Goal: Book appointment/travel/reservation

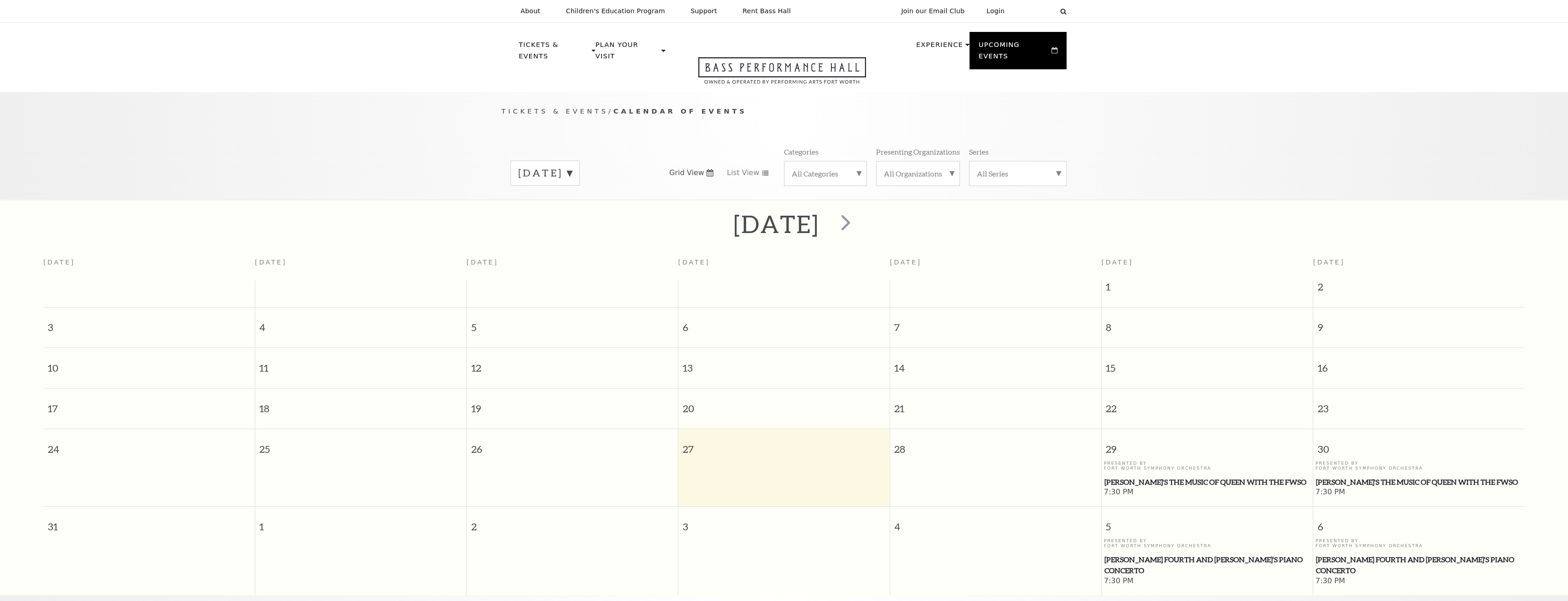
scroll to position [80, 0]
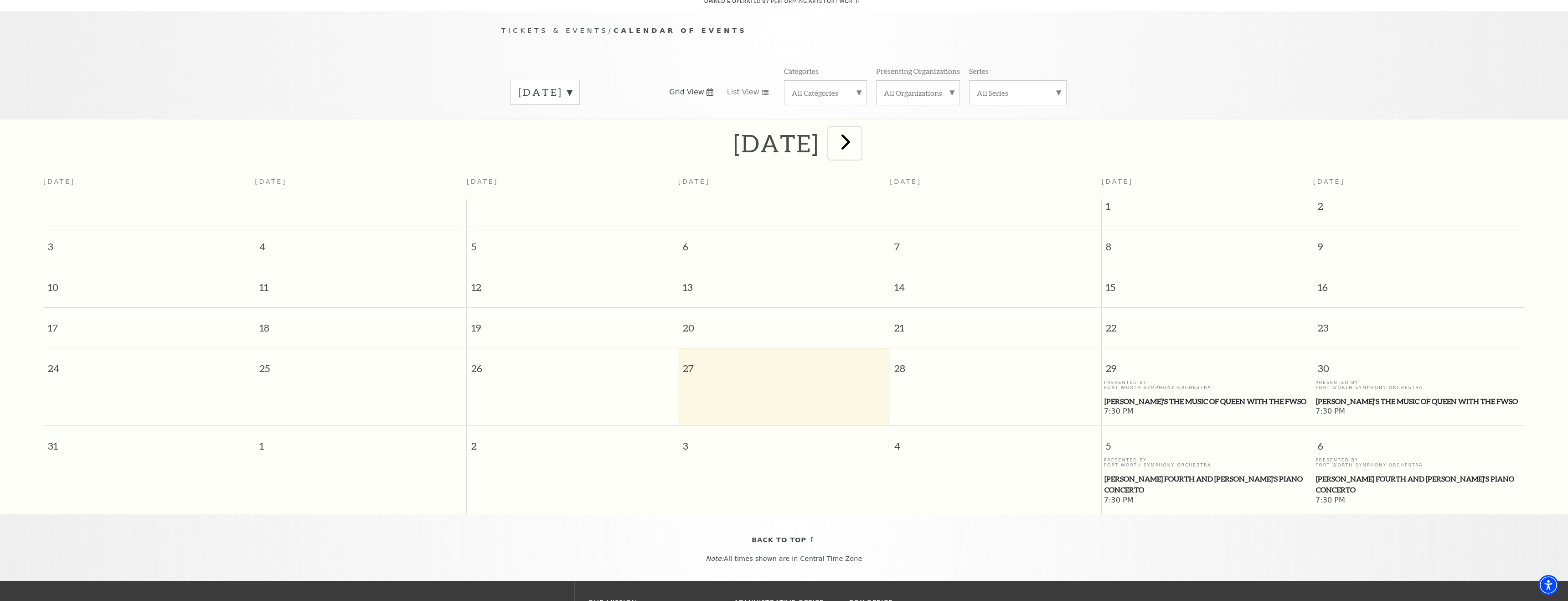
click at [859, 129] on span "next" at bounding box center [846, 142] width 26 height 26
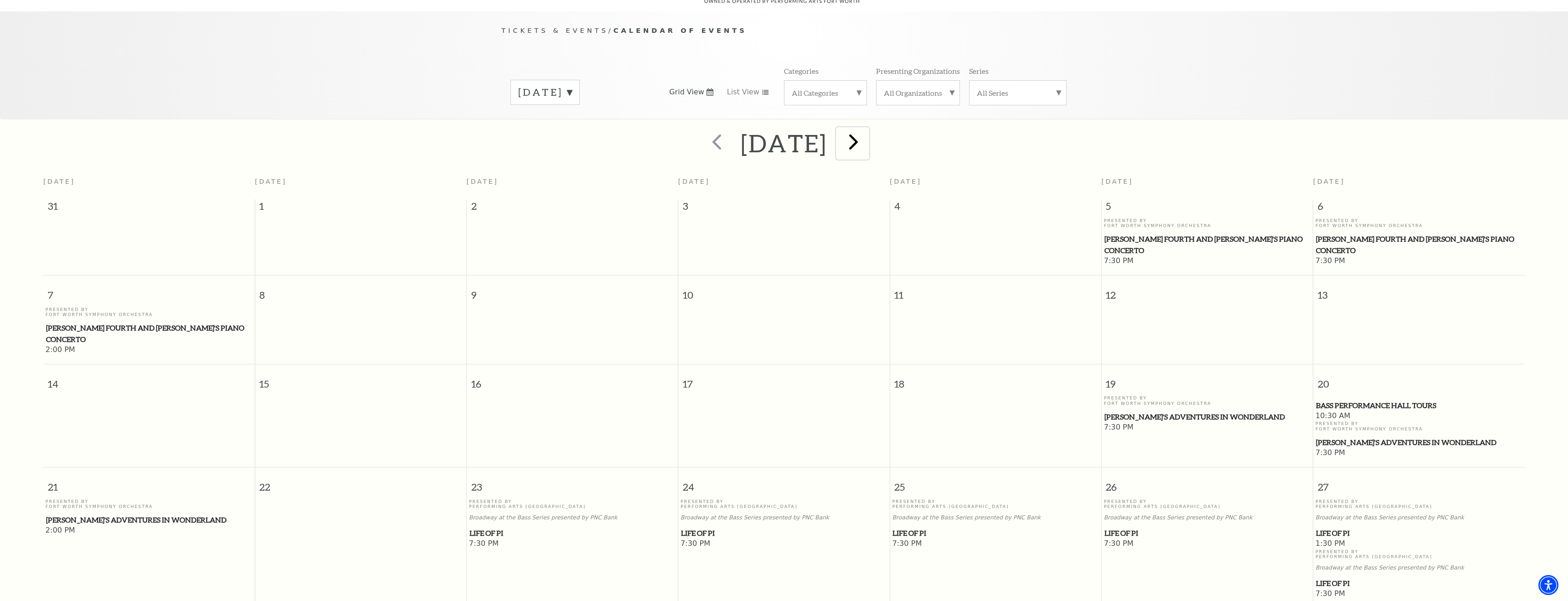
click at [867, 129] on span "next" at bounding box center [854, 142] width 26 height 26
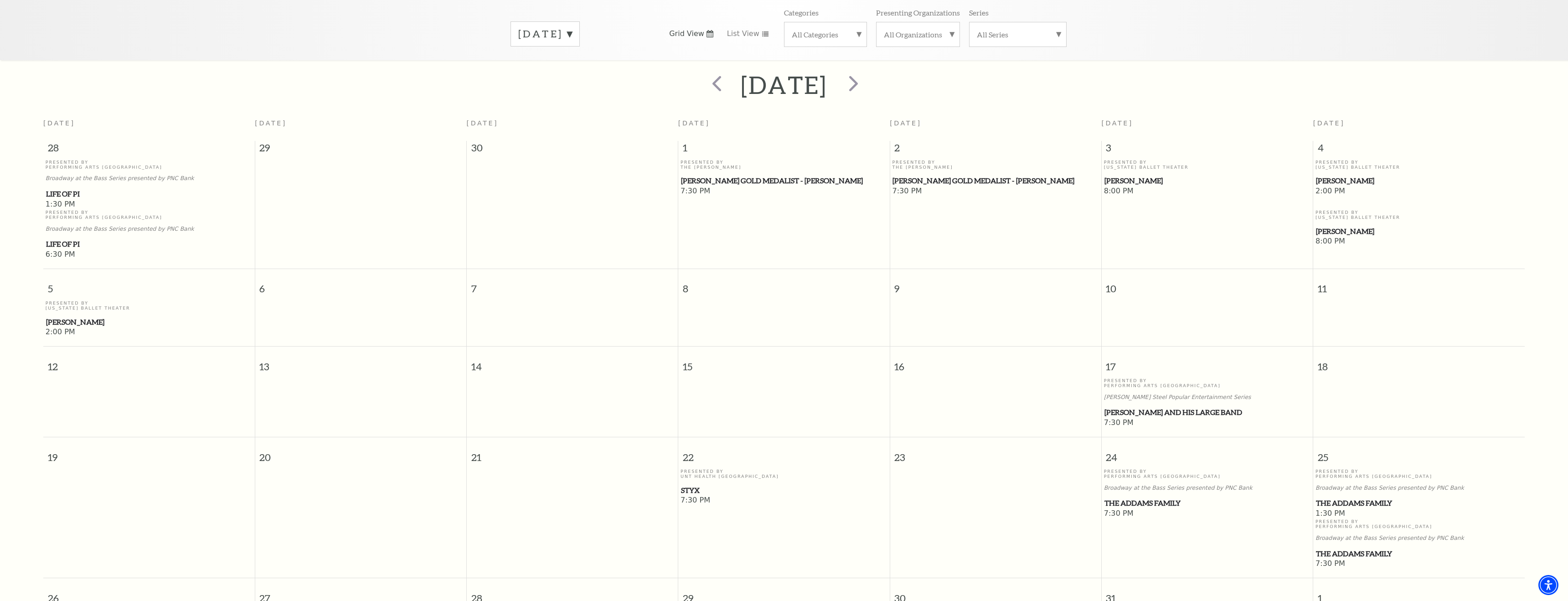
scroll to position [140, 0]
drag, startPoint x: 1328, startPoint y: 278, endPoint x: 1319, endPoint y: 280, distance: 9.2
click at [1319, 280] on span "11" at bounding box center [1418, 285] width 211 height 32
click at [1334, 280] on span "11" at bounding box center [1418, 285] width 211 height 32
click at [704, 77] on span "prev" at bounding box center [717, 82] width 26 height 26
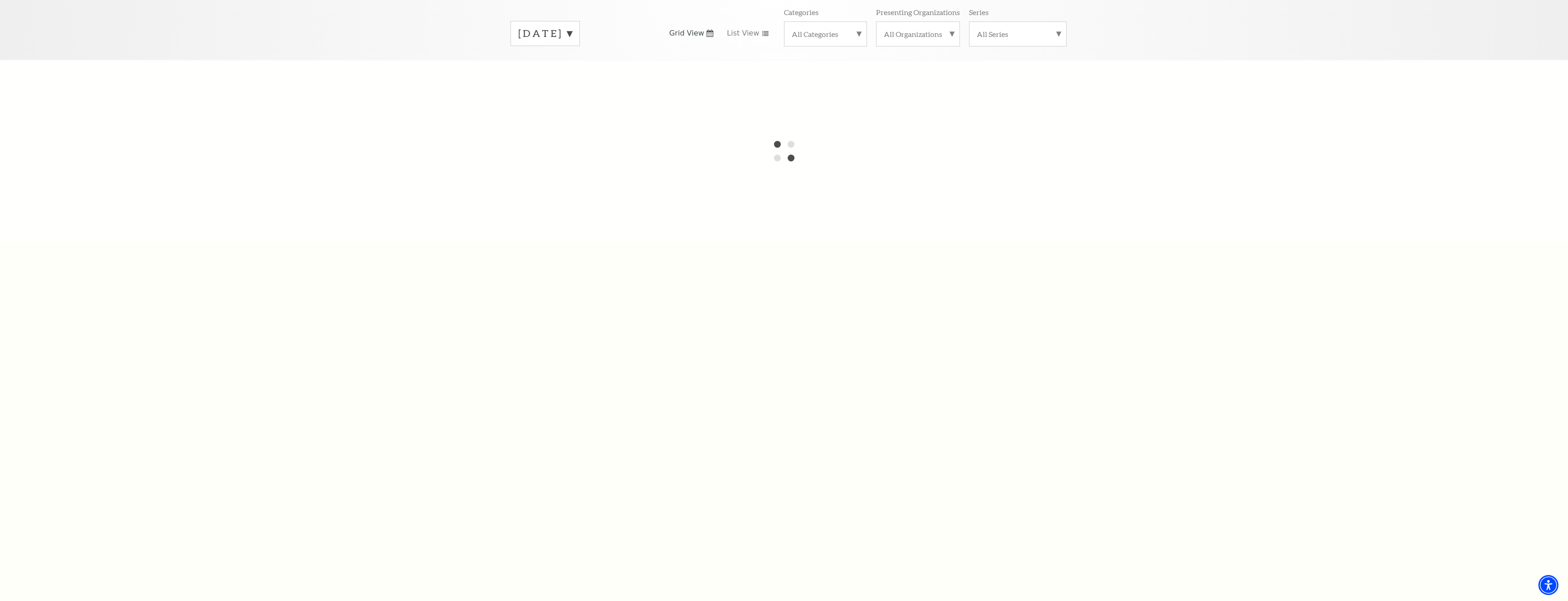
click at [674, 77] on div at bounding box center [784, 151] width 1568 height 182
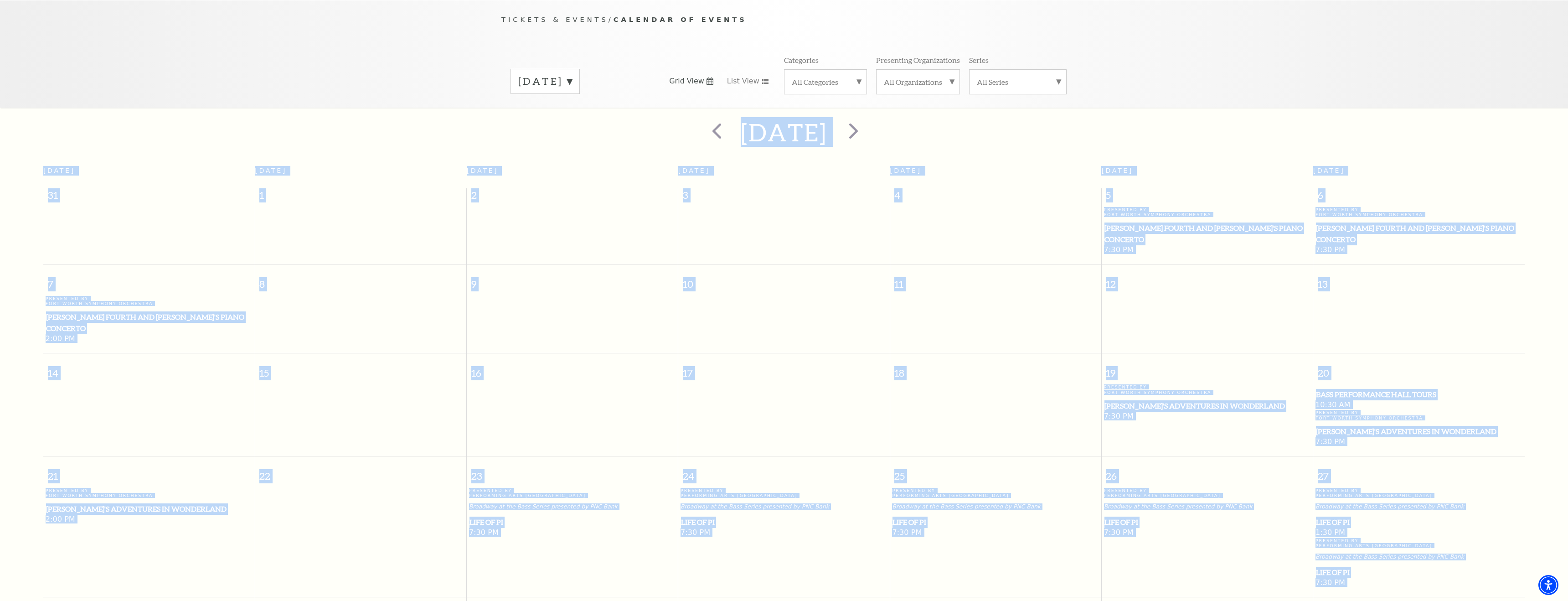
scroll to position [80, 0]
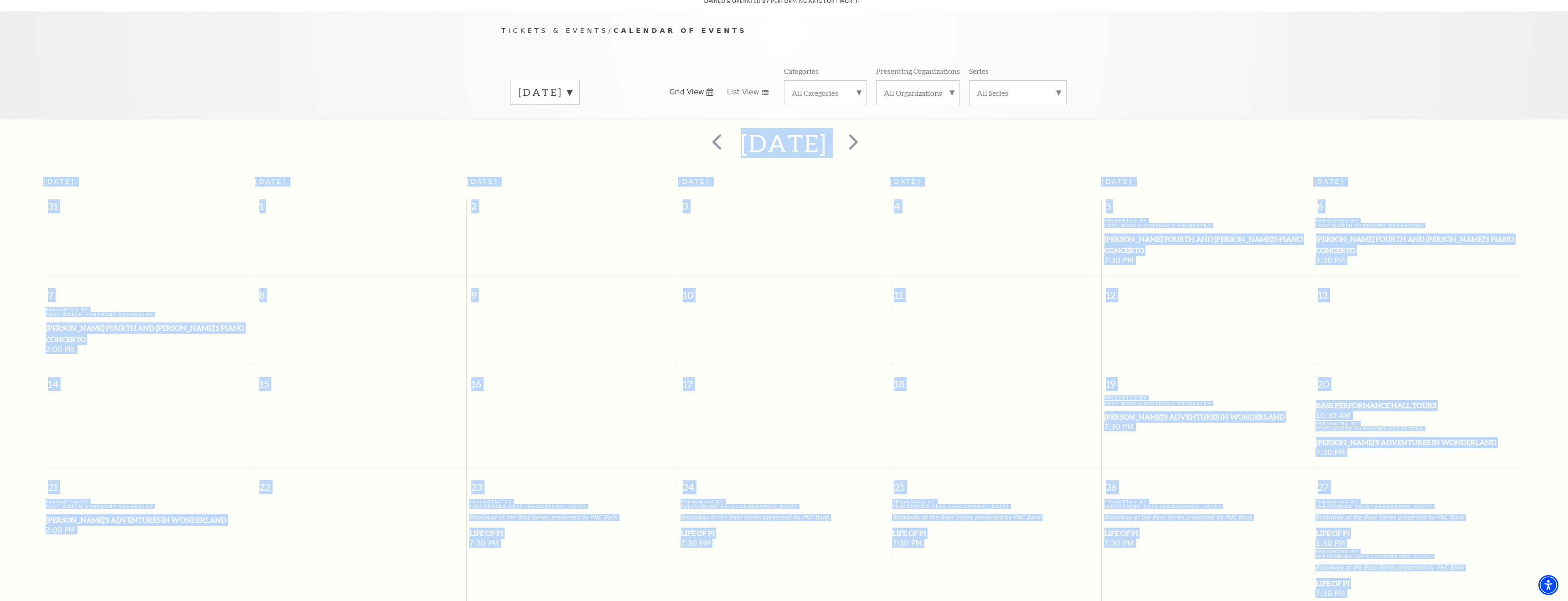
click at [741, 129] on h2 "[DATE]" at bounding box center [784, 143] width 86 height 29
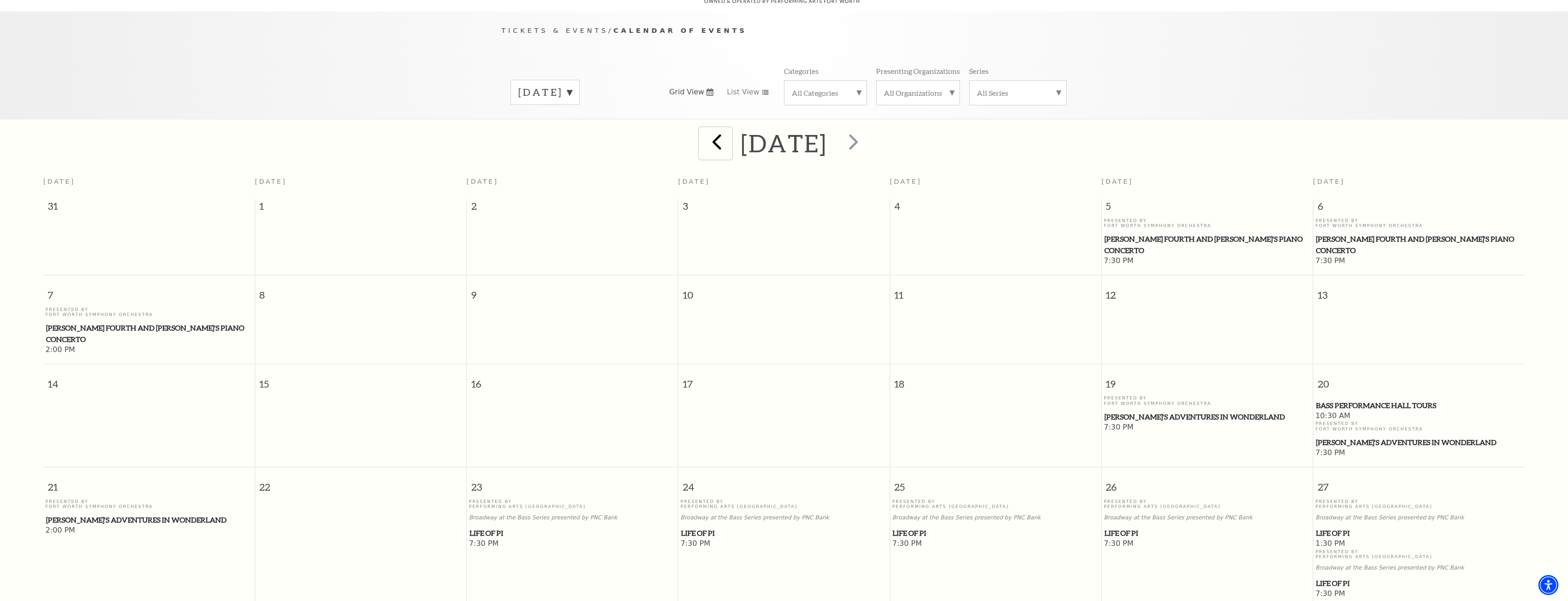
click at [704, 130] on span "prev" at bounding box center [717, 142] width 26 height 26
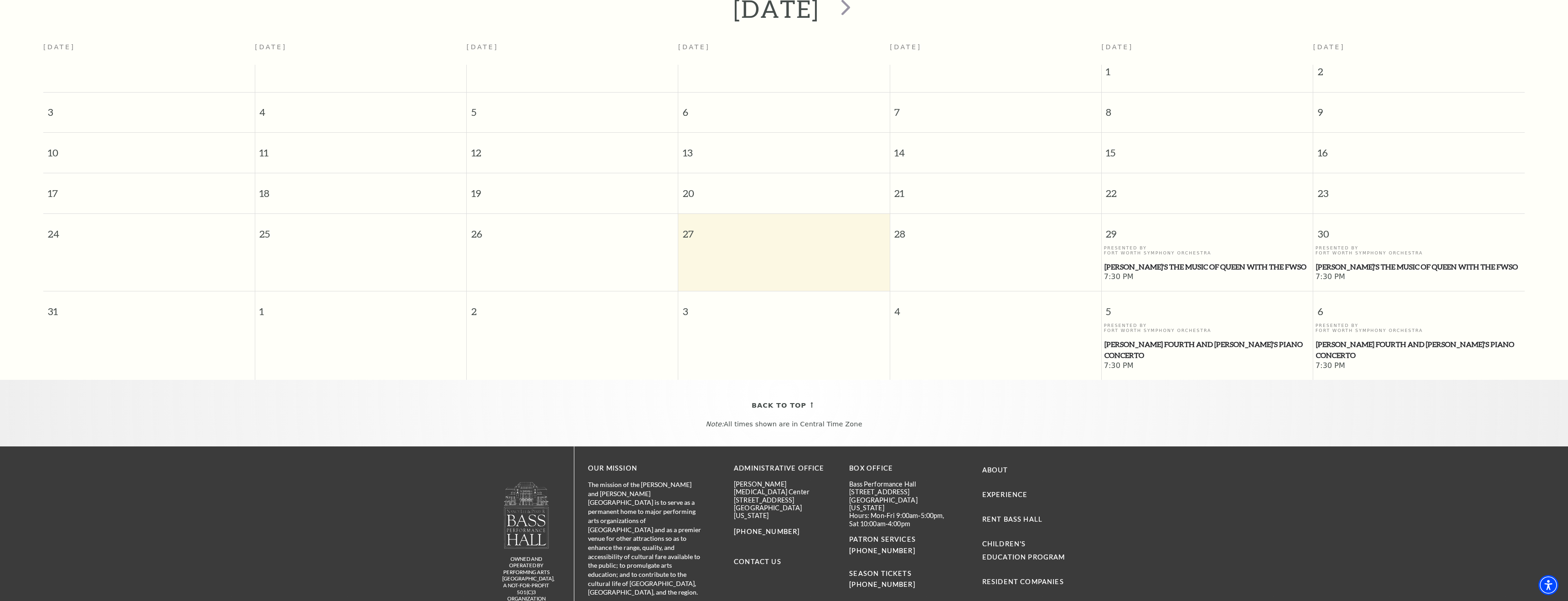
scroll to position [0, 0]
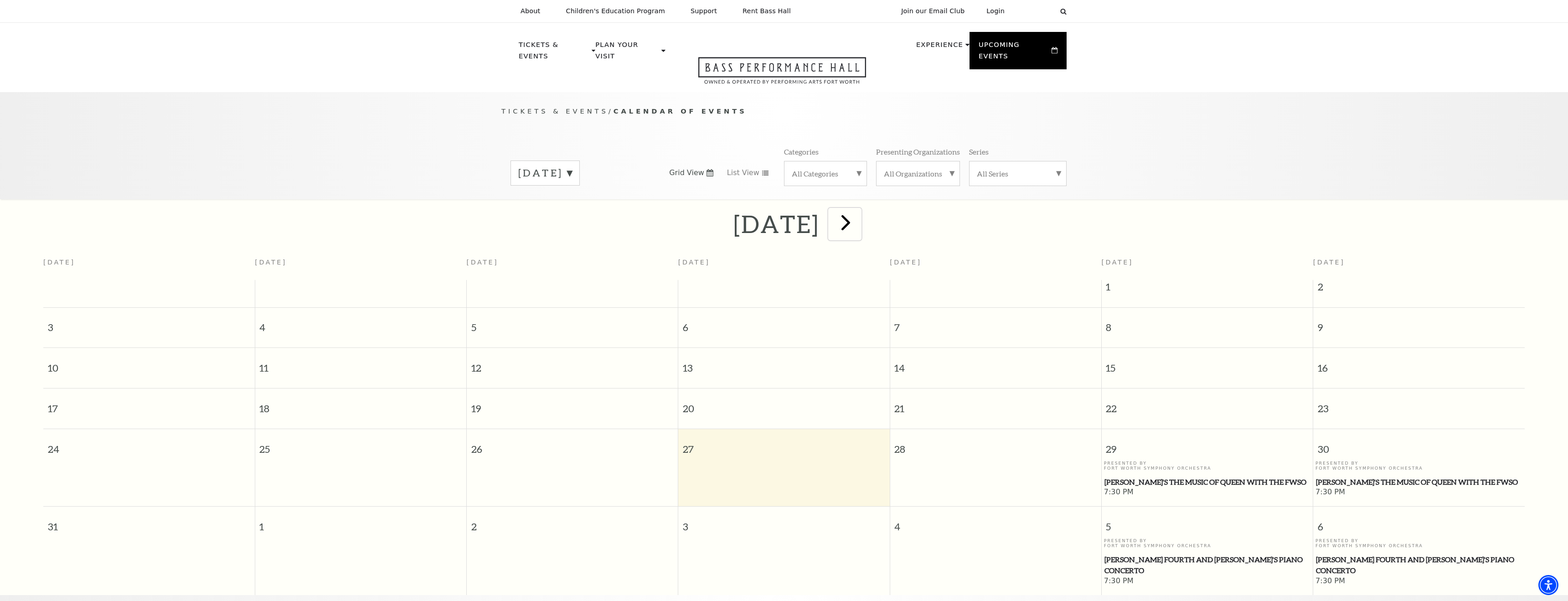
click at [859, 212] on span "next" at bounding box center [846, 222] width 26 height 26
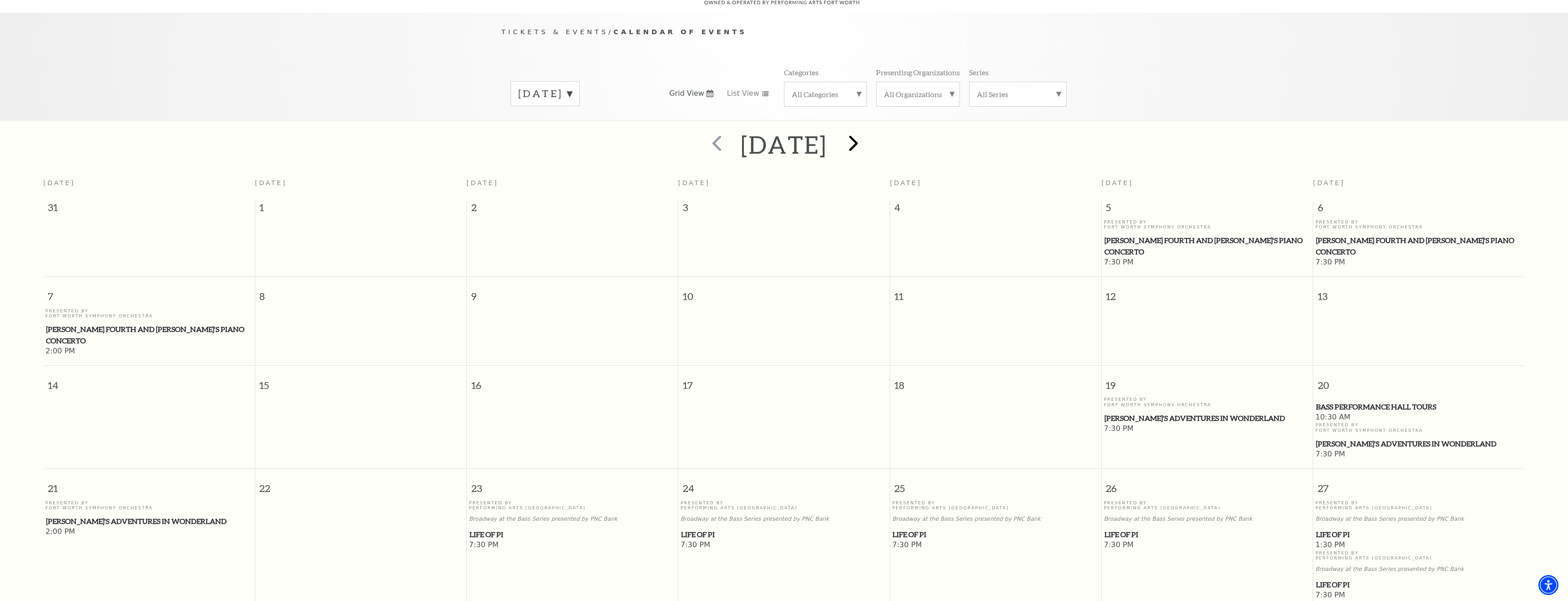
scroll to position [80, 0]
click at [867, 139] on span "next" at bounding box center [854, 142] width 26 height 26
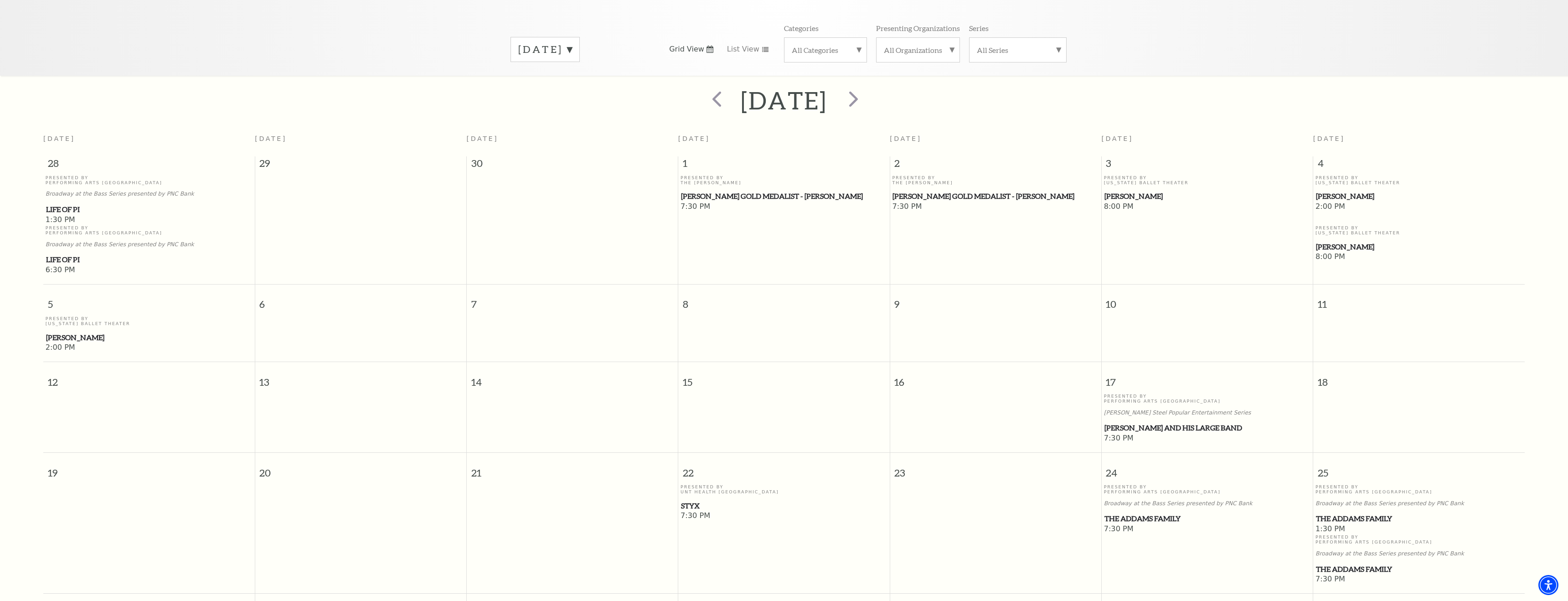
scroll to position [124, 0]
drag, startPoint x: 1328, startPoint y: 291, endPoint x: 1320, endPoint y: 293, distance: 8.2
click at [1320, 293] on span "11" at bounding box center [1418, 300] width 211 height 32
click at [1340, 292] on span "11" at bounding box center [1418, 300] width 211 height 32
drag, startPoint x: 1330, startPoint y: 292, endPoint x: 1319, endPoint y: 293, distance: 11.0
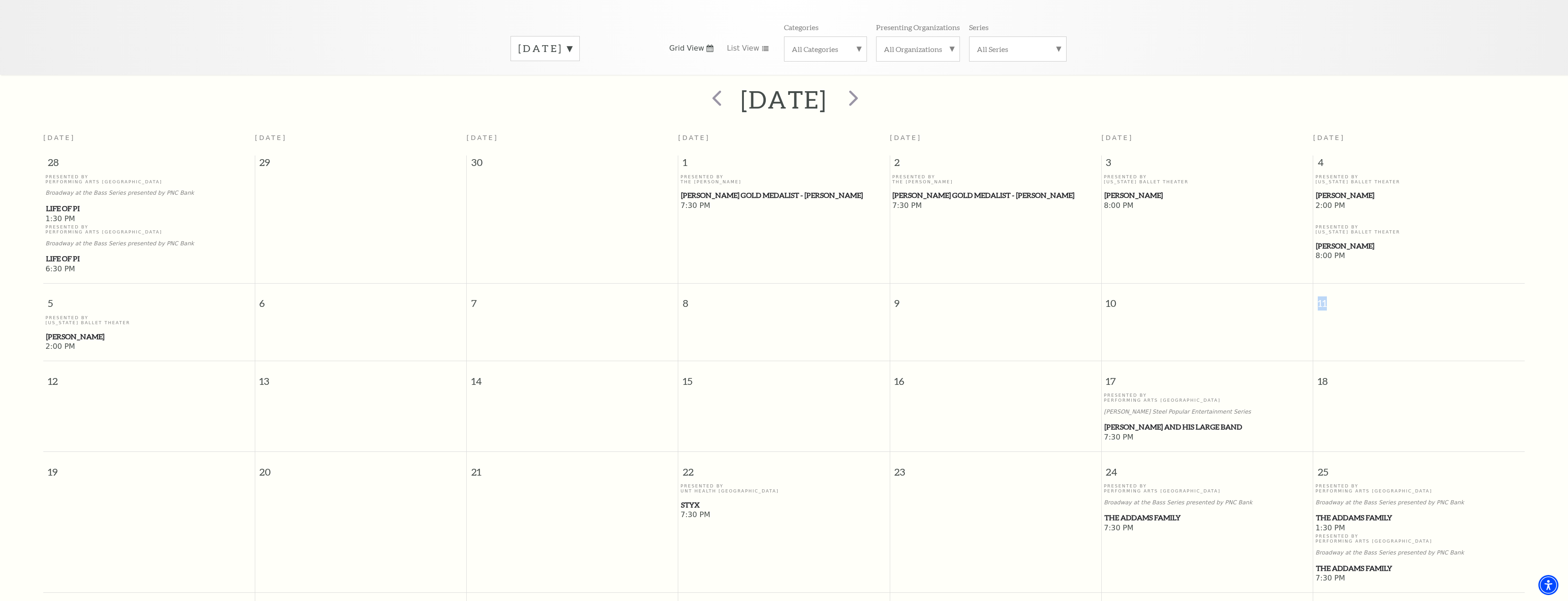
click at [1319, 293] on span "11" at bounding box center [1418, 300] width 211 height 32
